Goal: Task Accomplishment & Management: Manage account settings

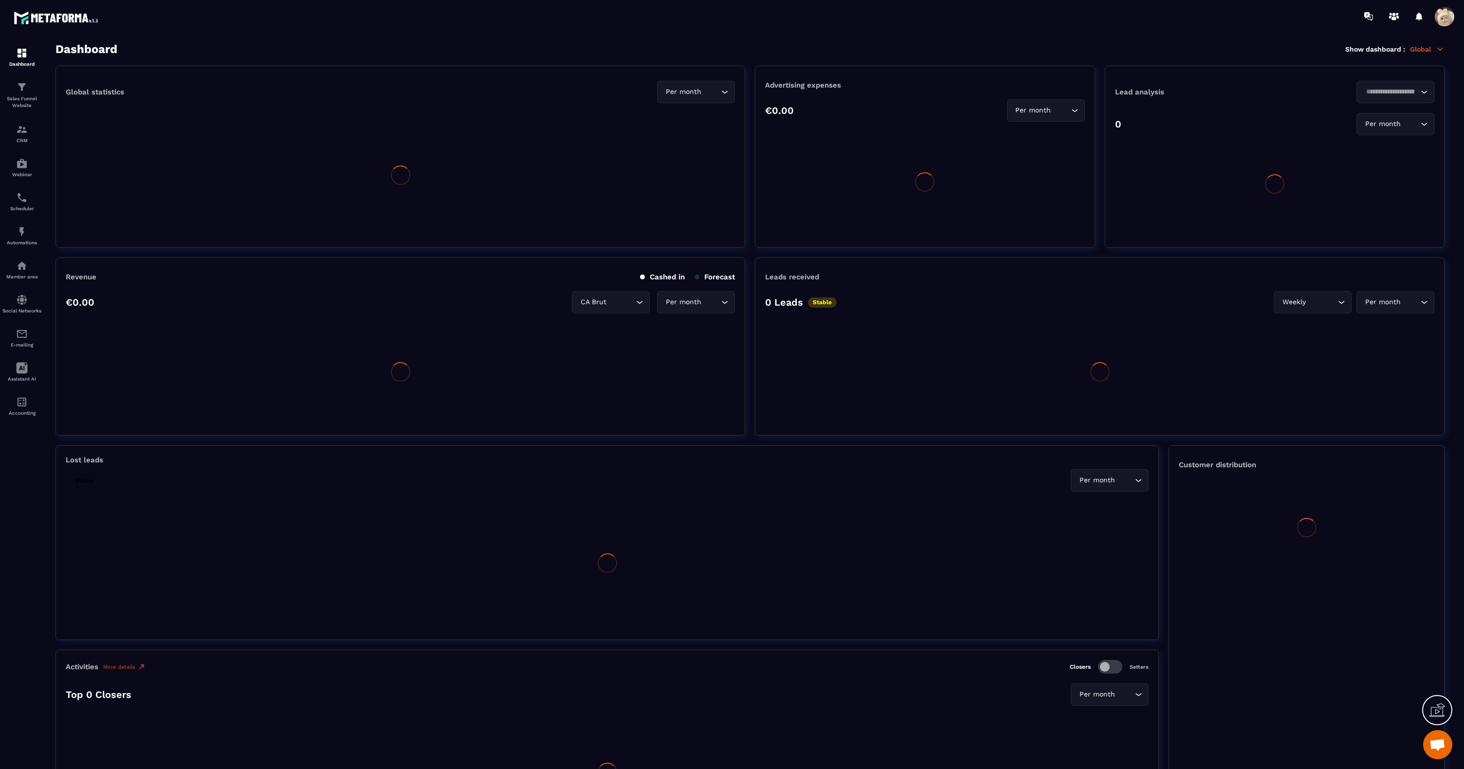
click at [1444, 21] on span at bounding box center [1444, 16] width 19 height 19
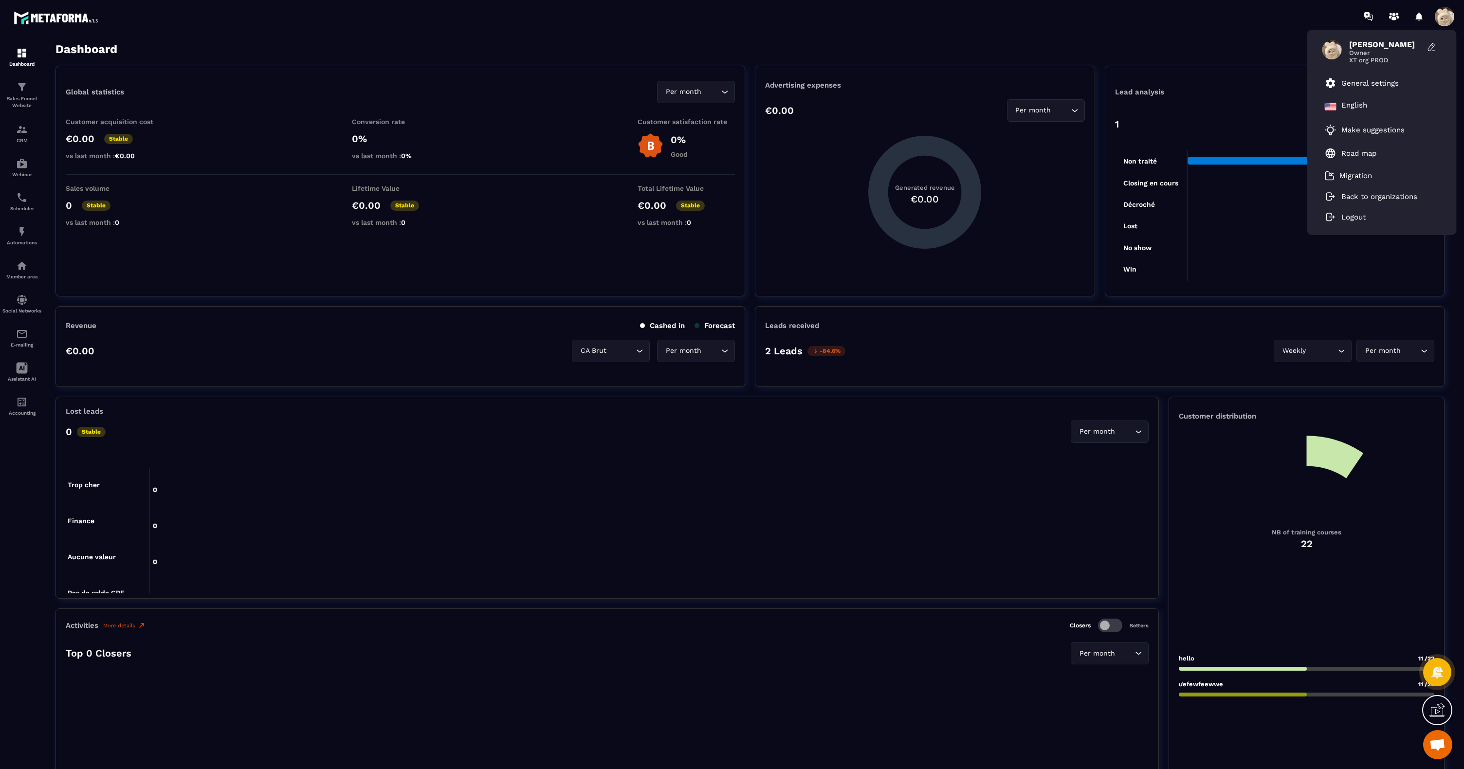
click at [1444, 22] on span at bounding box center [1444, 16] width 19 height 19
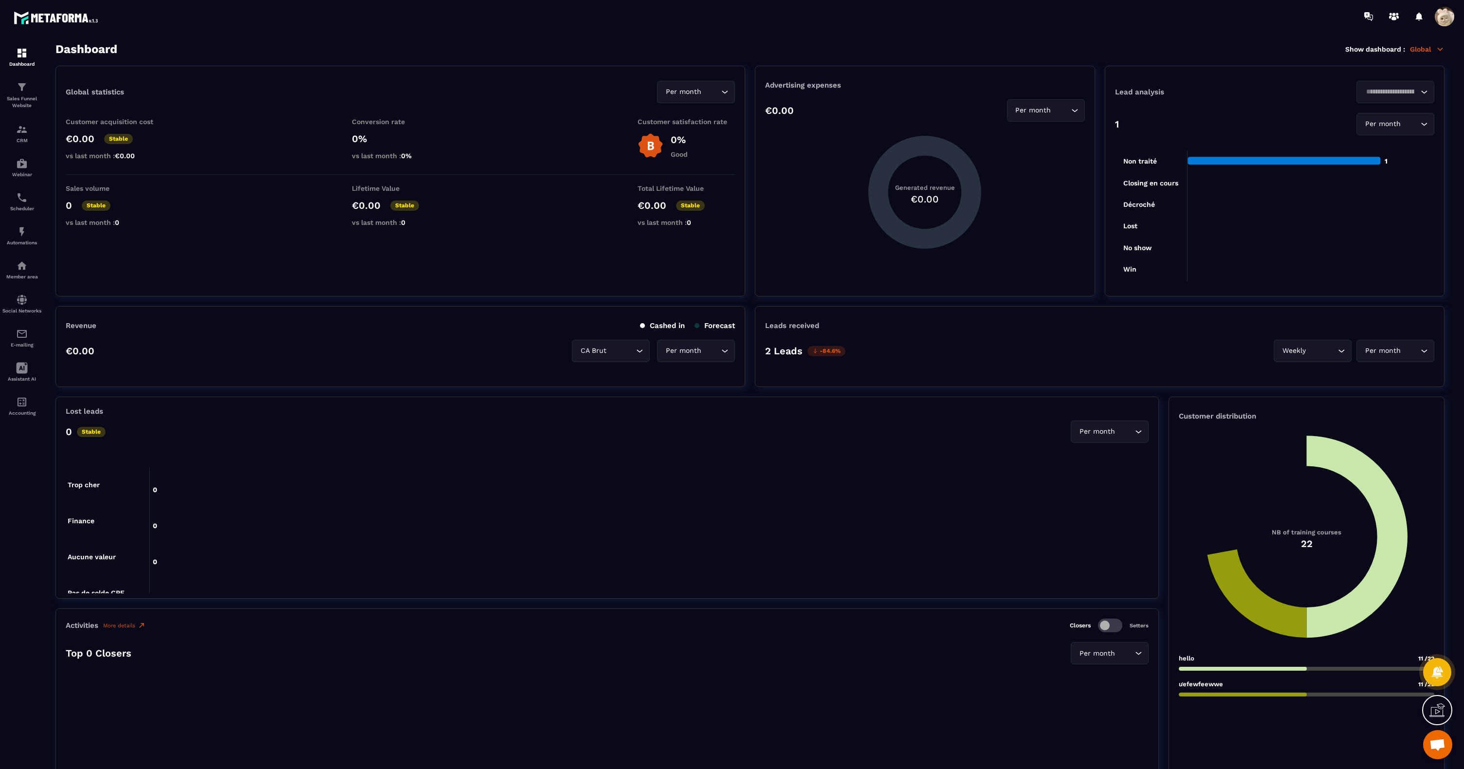
click at [1444, 22] on span at bounding box center [1444, 16] width 19 height 19
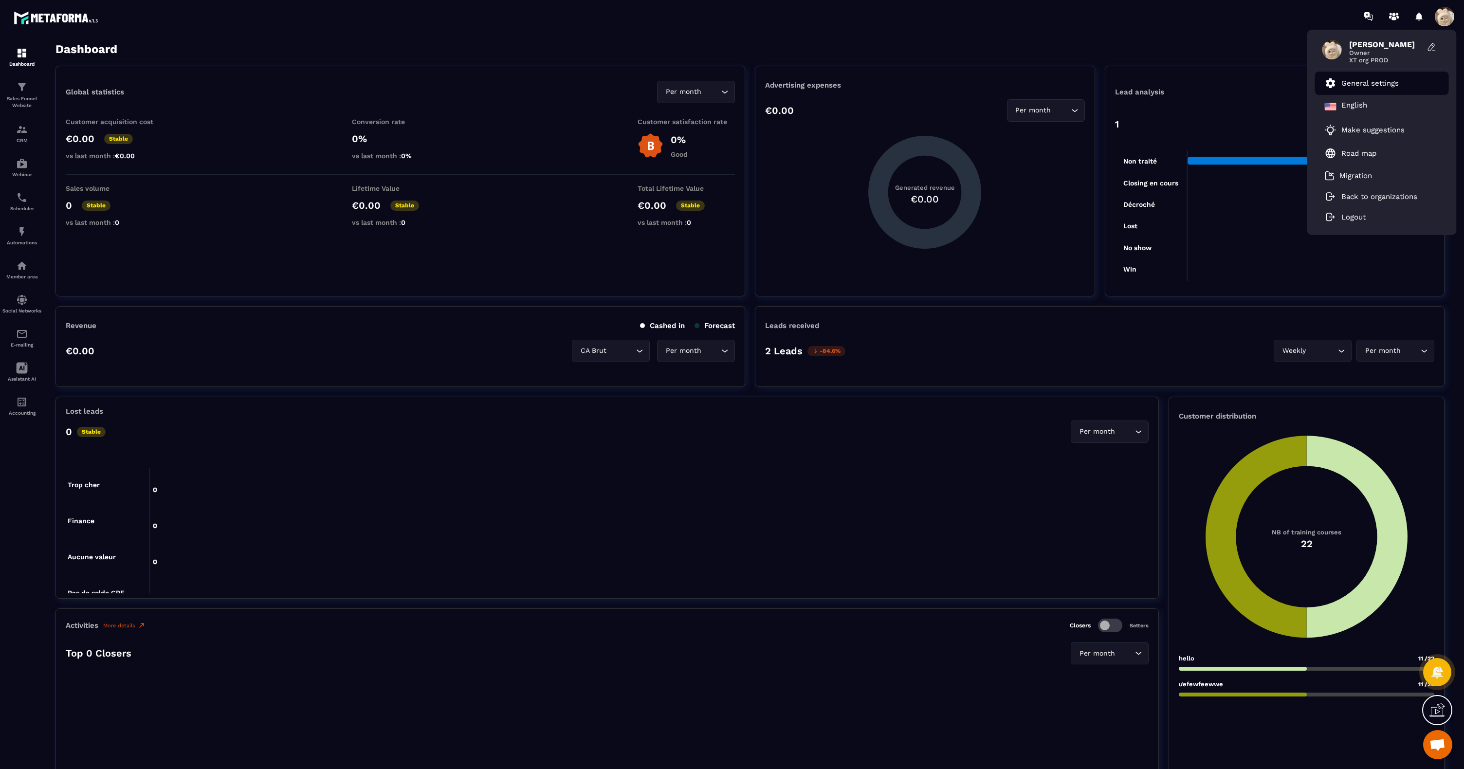
click at [1359, 84] on p "General settings" at bounding box center [1369, 83] width 57 height 9
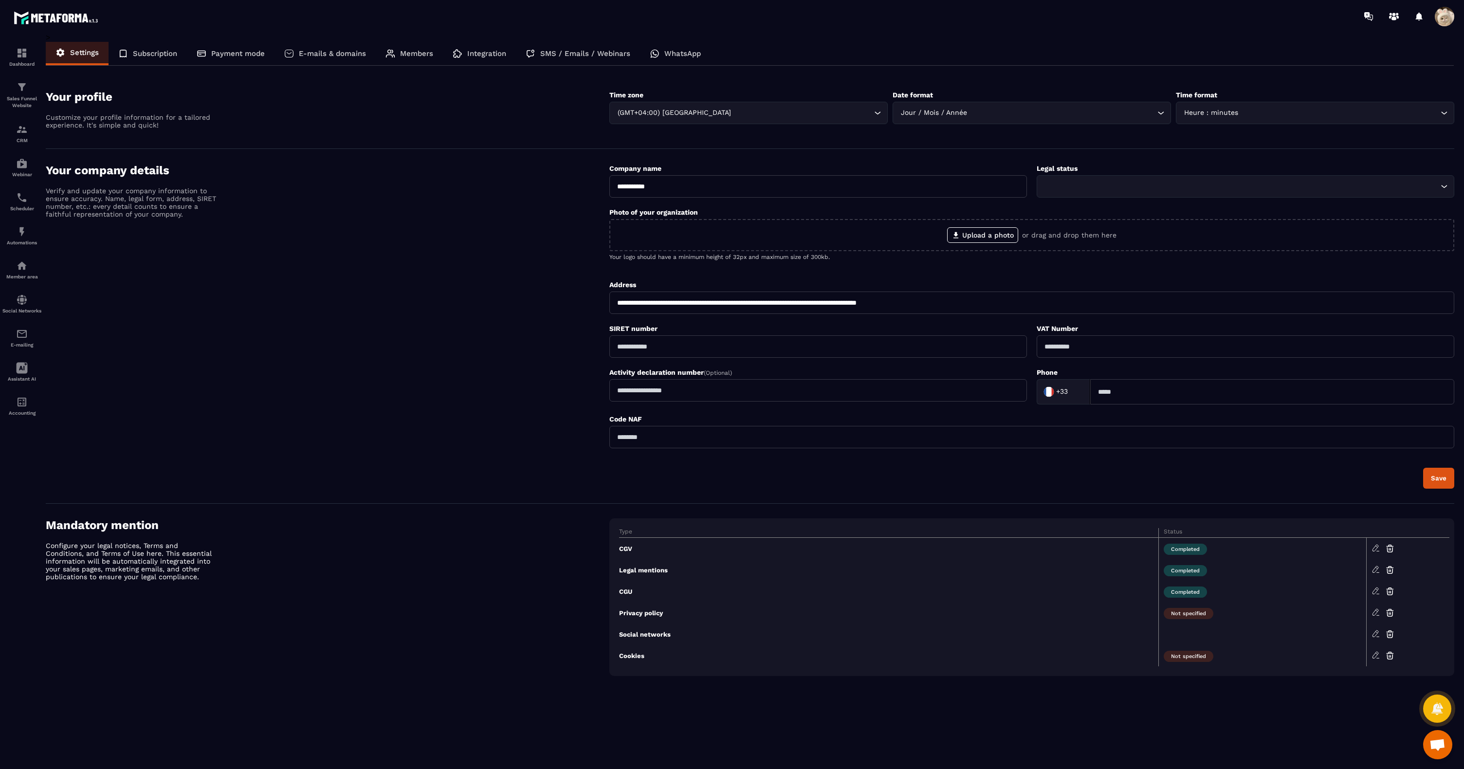
click at [679, 58] on div "WhatsApp" at bounding box center [675, 53] width 71 height 23
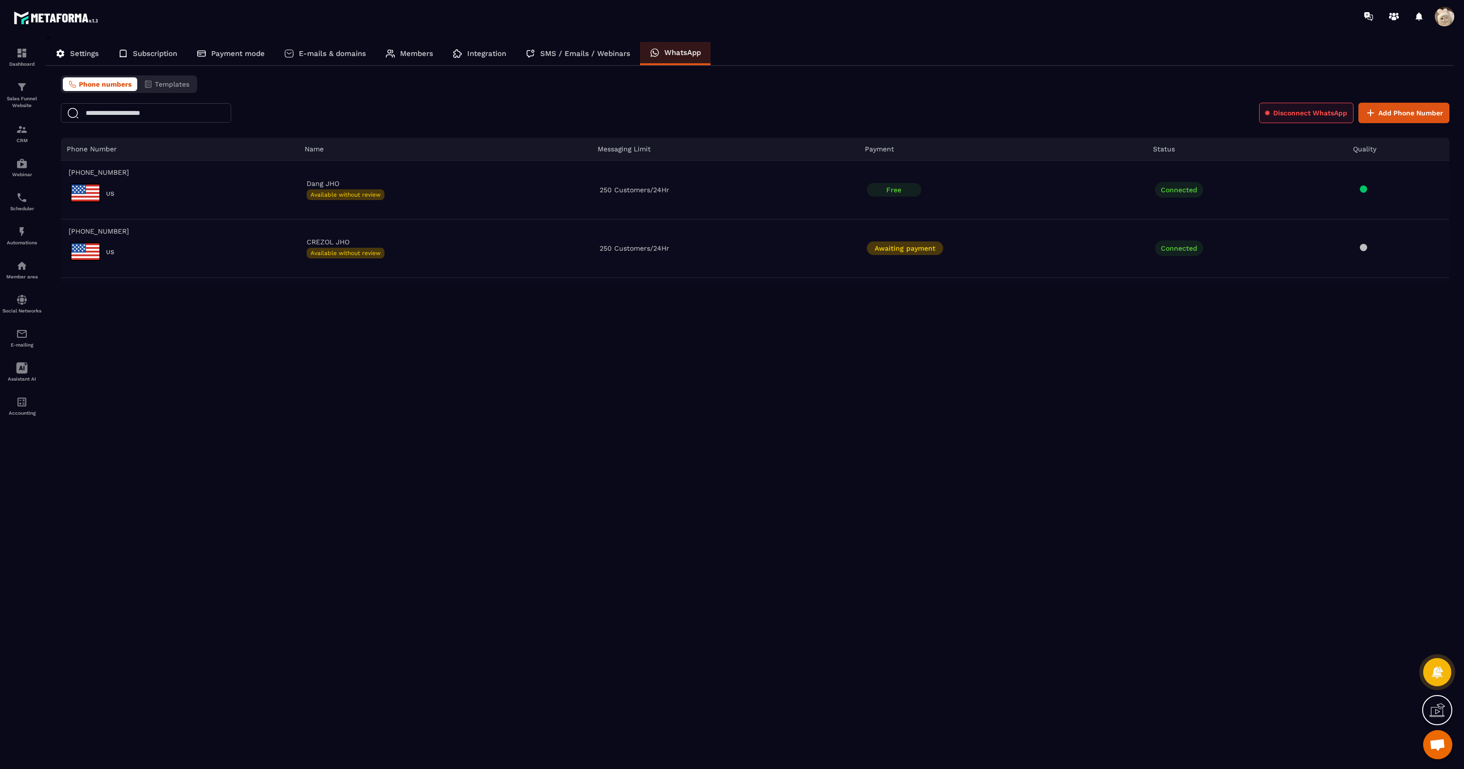
click at [1301, 112] on span "Disconnect WhatsApp" at bounding box center [1310, 113] width 74 height 10
click at [846, 426] on button "Confirm" at bounding box center [833, 424] width 39 height 18
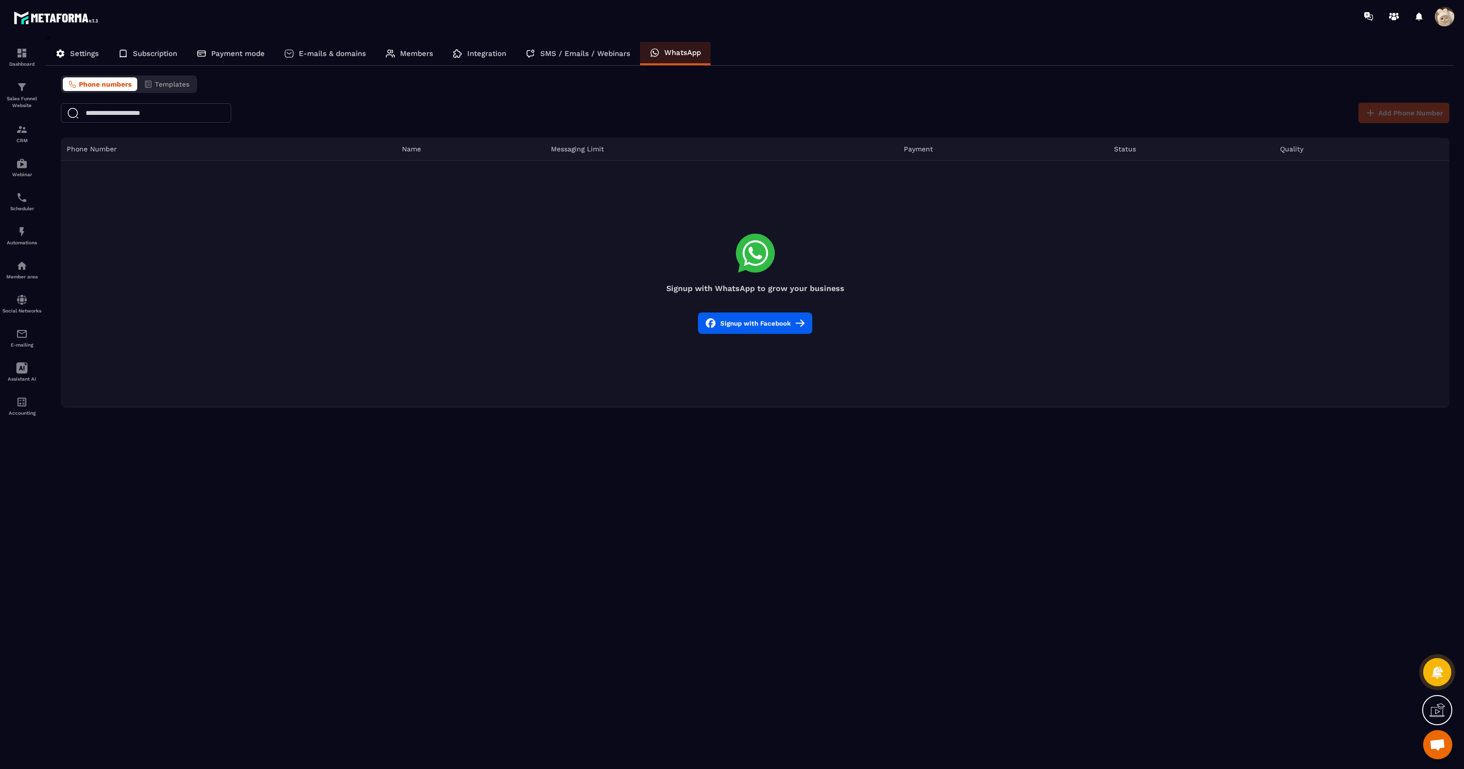
click at [740, 327] on button "Signup with Facebook" at bounding box center [755, 322] width 114 height 21
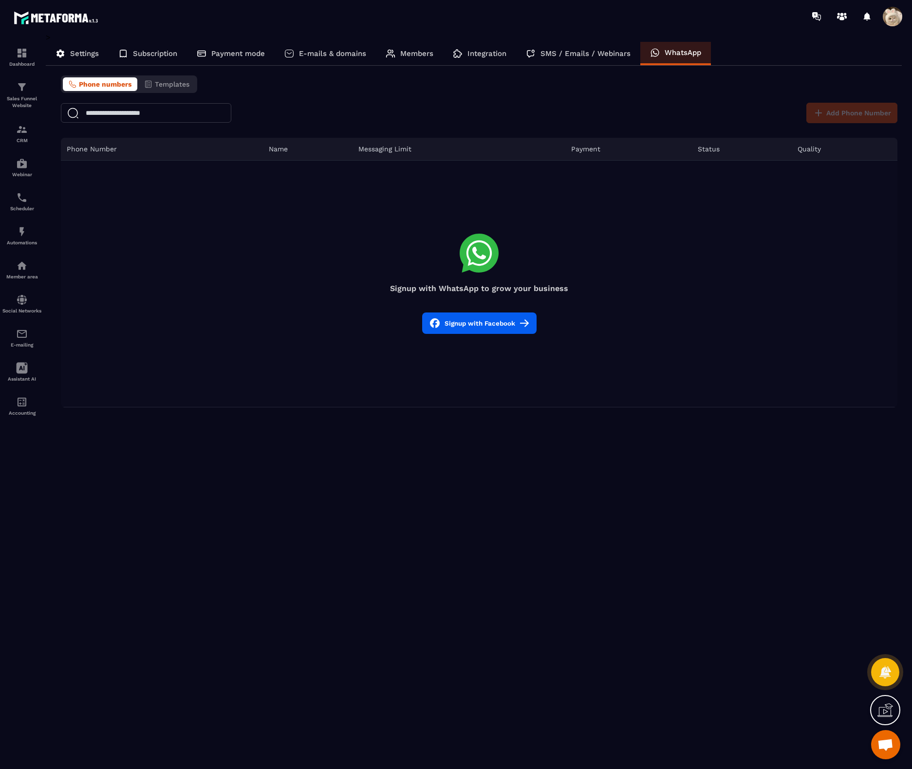
click at [785, 47] on div "Settings Subscription Payment mode E-mails & domains Members Integration SMS / …" at bounding box center [474, 54] width 856 height 24
